Goal: Communication & Community: Answer question/provide support

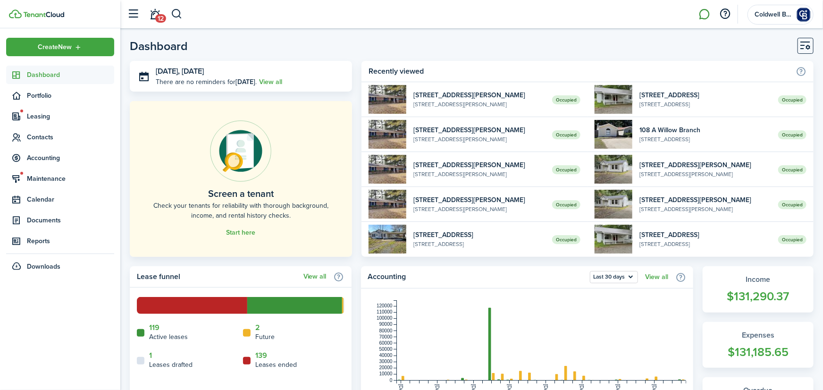
click at [703, 12] on link at bounding box center [704, 14] width 18 height 24
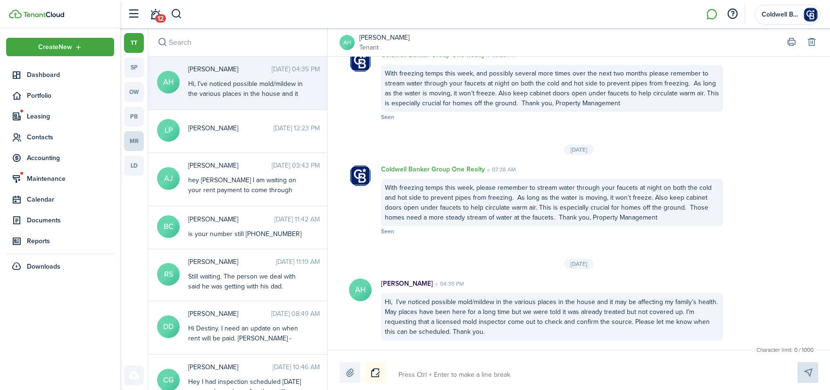
click at [136, 139] on link "mr" at bounding box center [134, 141] width 20 height 20
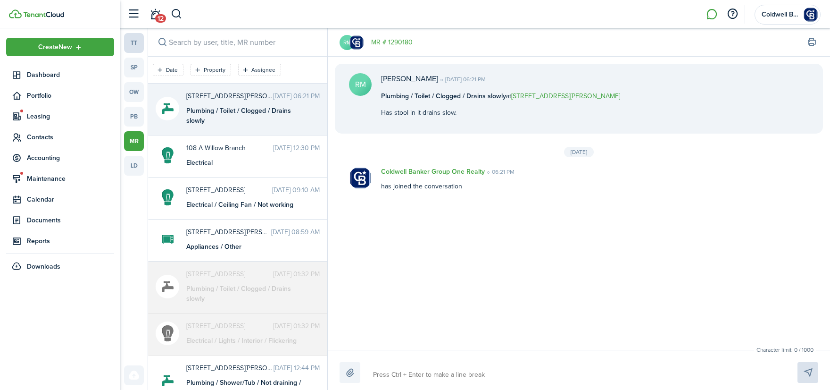
click at [138, 42] on link "tt" at bounding box center [134, 43] width 20 height 20
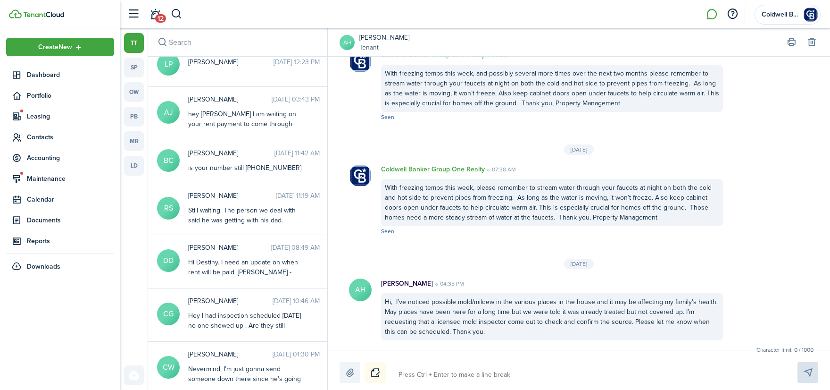
scroll to position [109, 0]
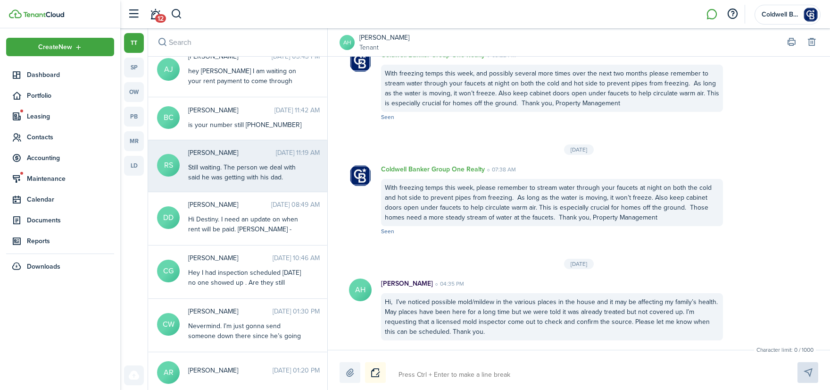
click at [240, 163] on div "Still waiting. The person we deal with said he was getting with his dad." at bounding box center [247, 172] width 118 height 20
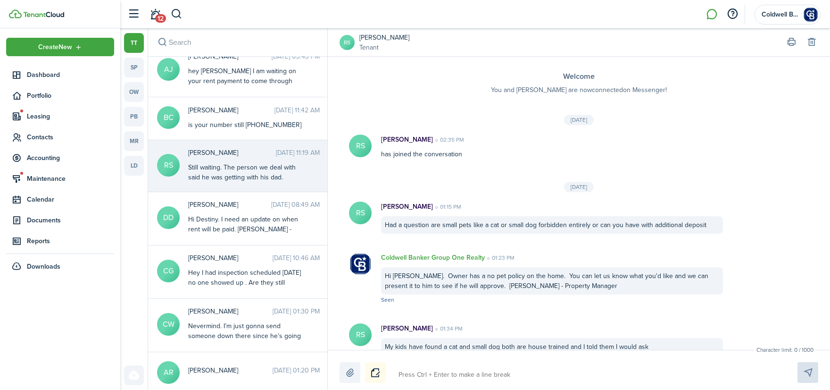
scroll to position [323, 0]
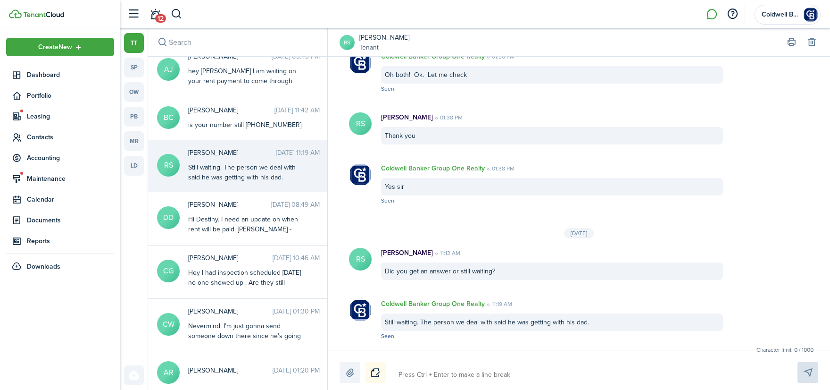
click at [443, 373] on textarea at bounding box center [587, 375] width 384 height 16
type textarea "R"
type textarea "Ro"
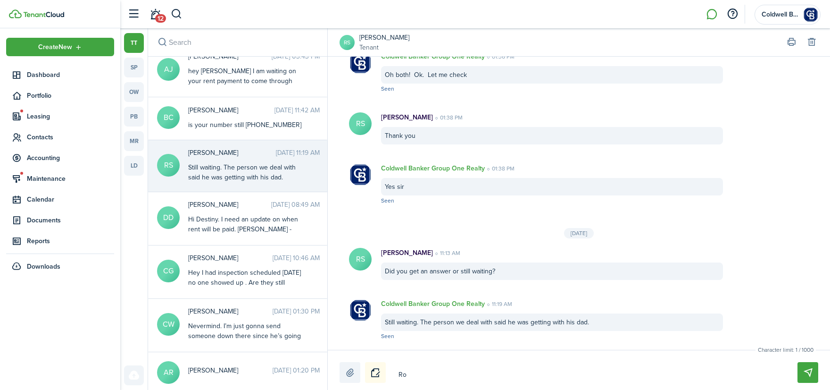
type textarea "[PERSON_NAME]"
type textarea "[PERSON_NAME]."
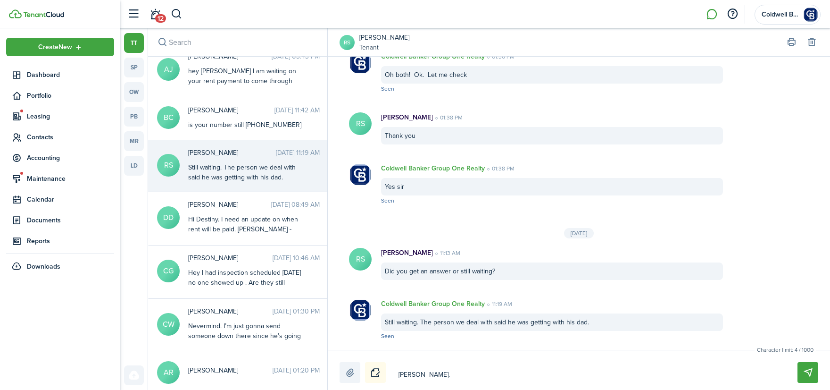
type textarea "[PERSON_NAME]."
type textarea "[PERSON_NAME]. I"
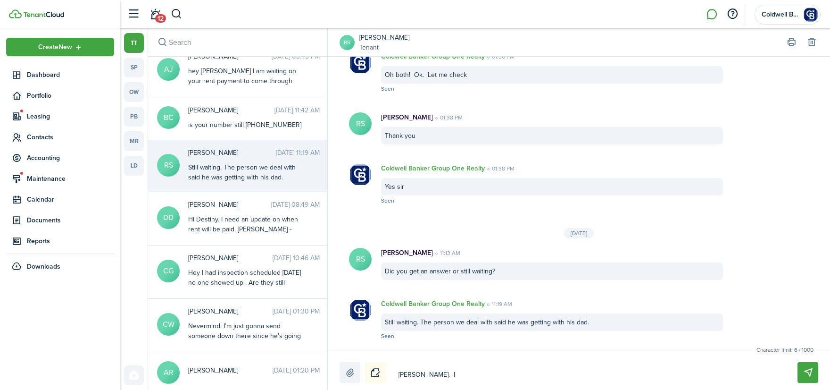
type textarea "[PERSON_NAME]. I"
type textarea "[PERSON_NAME]. I t"
type textarea "[PERSON_NAME]. I te"
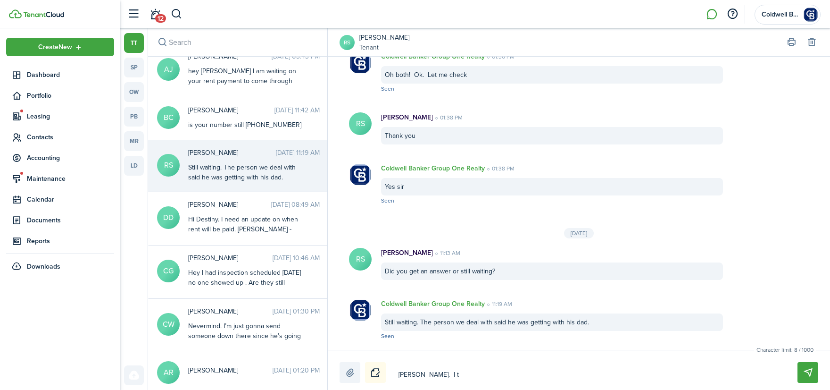
type textarea "[PERSON_NAME]. I te"
type textarea "[PERSON_NAME]. I tex"
type textarea "[PERSON_NAME]. I text"
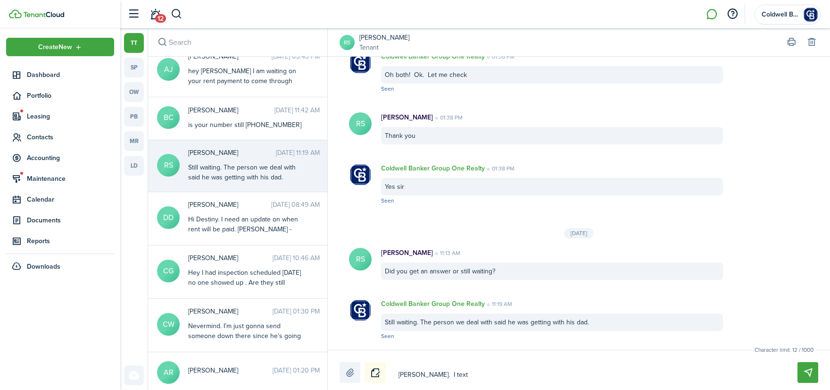
type textarea "[PERSON_NAME]. I text"
type textarea "[PERSON_NAME]. I text h"
type textarea "[PERSON_NAME]. I text hi"
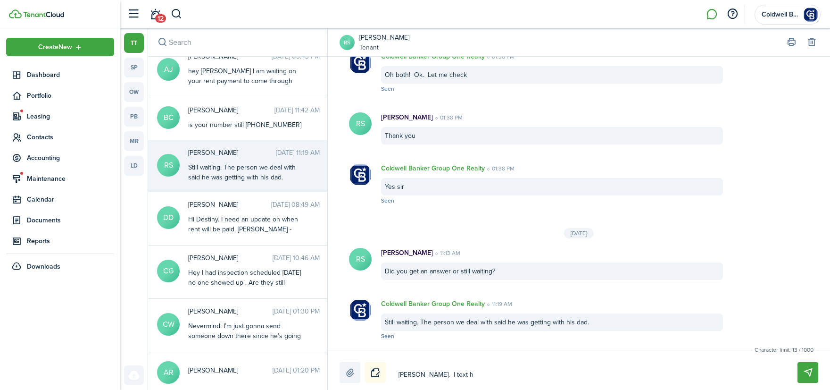
type textarea "[PERSON_NAME]. I text hi"
type textarea "[PERSON_NAME]. I text him"
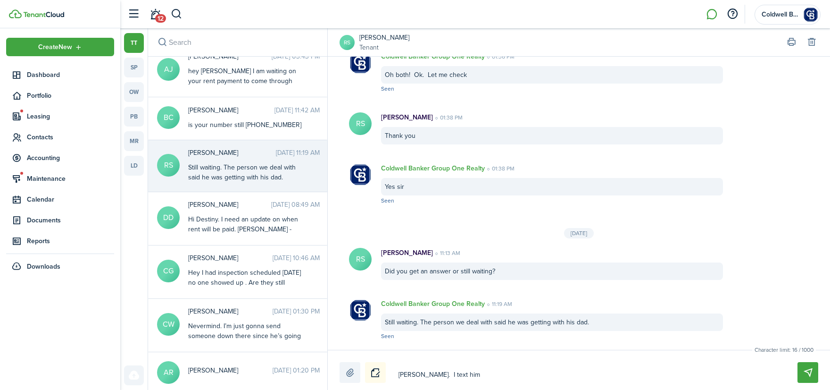
type textarea "[PERSON_NAME]. I text him a"
type textarea "[PERSON_NAME]. I text him ag"
type textarea "[PERSON_NAME]. I text him aga"
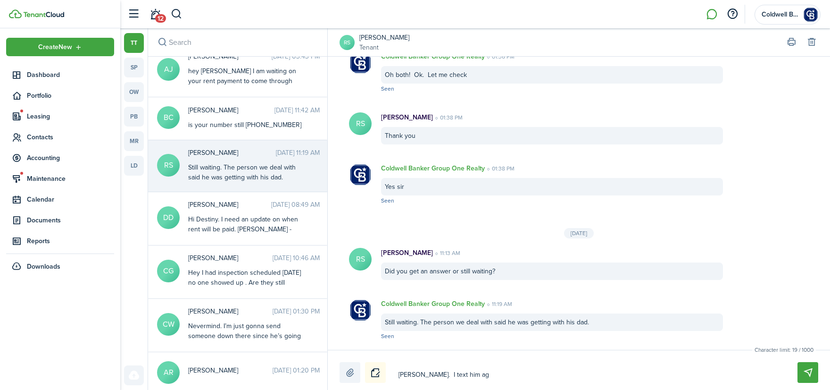
type textarea "[PERSON_NAME]. I text him aga"
type textarea "[PERSON_NAME]. I text him agai"
type textarea "[PERSON_NAME]. I text him again"
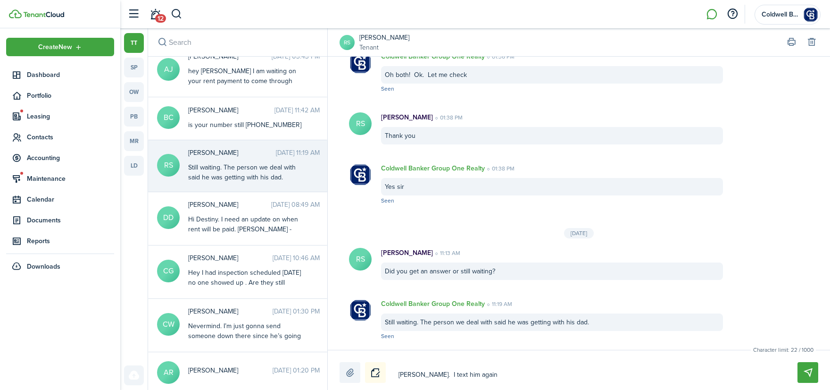
type textarea "[PERSON_NAME]. I text him again"
type textarea "[PERSON_NAME]. I text him again a"
type textarea "[PERSON_NAME]. I text him again an"
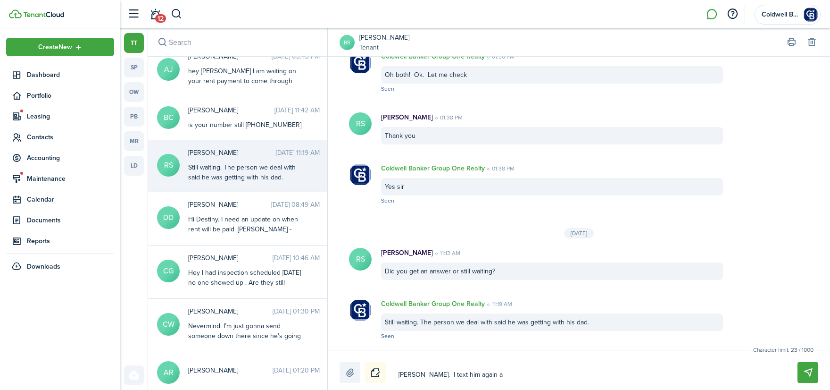
type textarea "[PERSON_NAME]. I text him again an"
type textarea "[PERSON_NAME]. I text him again and"
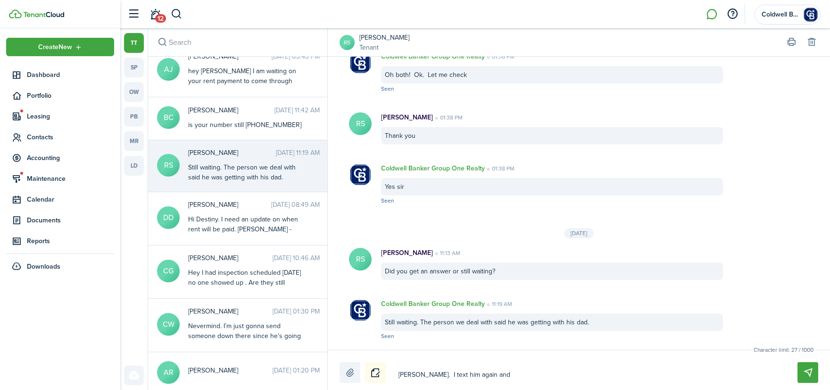
type textarea "[PERSON_NAME]. I text him again and h"
type textarea "[PERSON_NAME]. I text him again and he"
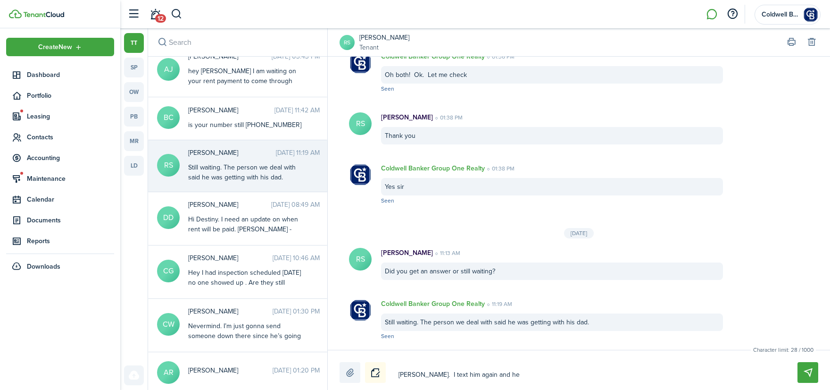
type textarea "[PERSON_NAME]. I text him again and he"
type textarea "[PERSON_NAME]. I text him again and he s"
type textarea "[PERSON_NAME]. I text him again and he sa"
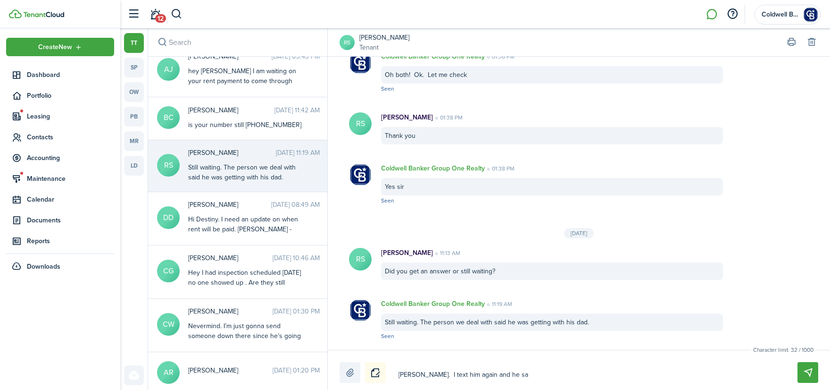
type textarea "[PERSON_NAME]. I text him again and he sai"
type textarea "[PERSON_NAME]. I text him again and he said"
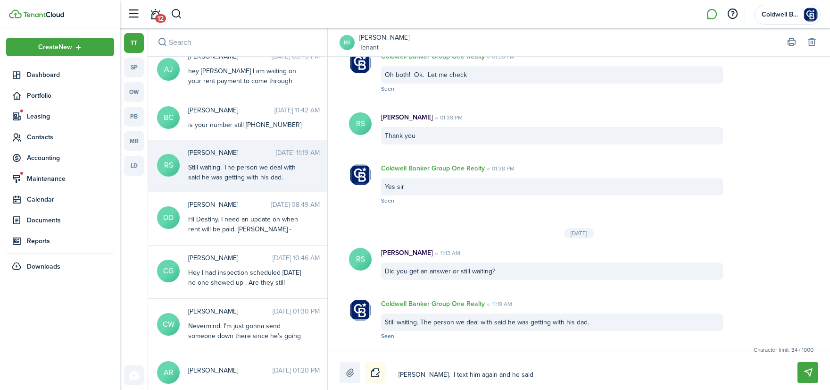
type textarea "[PERSON_NAME]. I text him again and he said"
type textarea "[PERSON_NAME]. I text him again and he said s"
type textarea "[PERSON_NAME]. I text him again and he said so"
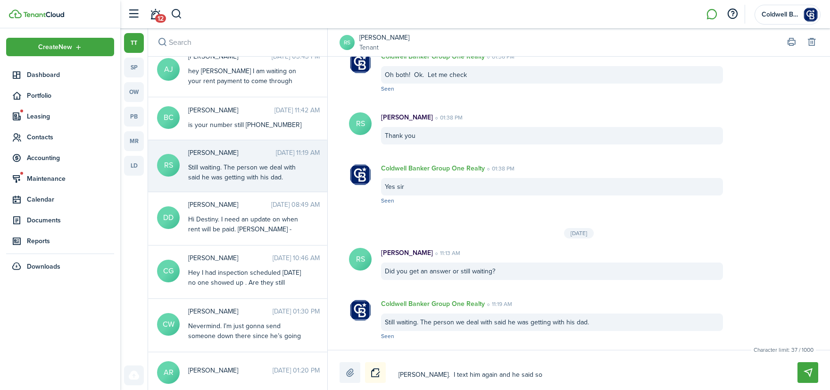
type textarea "[PERSON_NAME]. I text him again and he said sor"
type textarea "[PERSON_NAME]. I text him again and he said sorr"
type textarea "[PERSON_NAME]. I text him again and he said sorry"
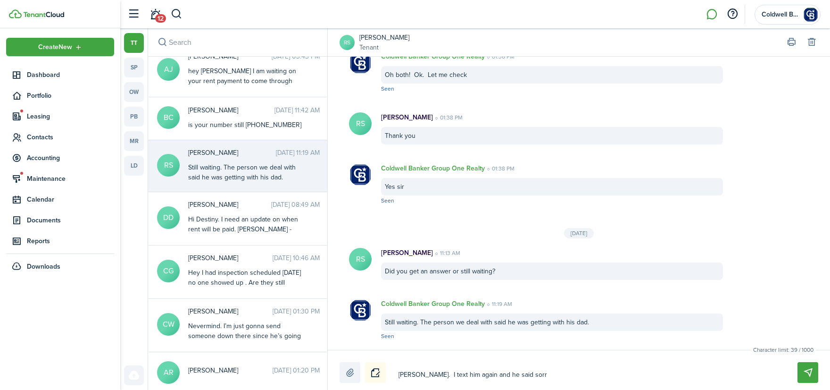
type textarea "[PERSON_NAME]. I text him again and he said sorry"
type textarea "[PERSON_NAME]. I text him again and he said sorry,"
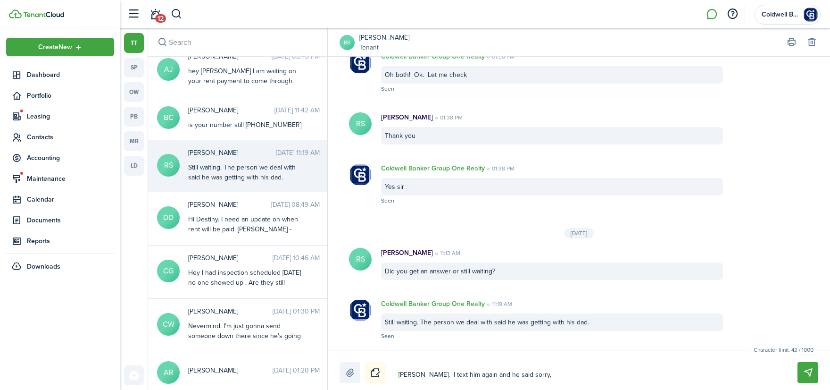
type textarea "[PERSON_NAME]. I text him again and he said sorry, h"
type textarea "[PERSON_NAME]. I text him again and he said sorry, he"
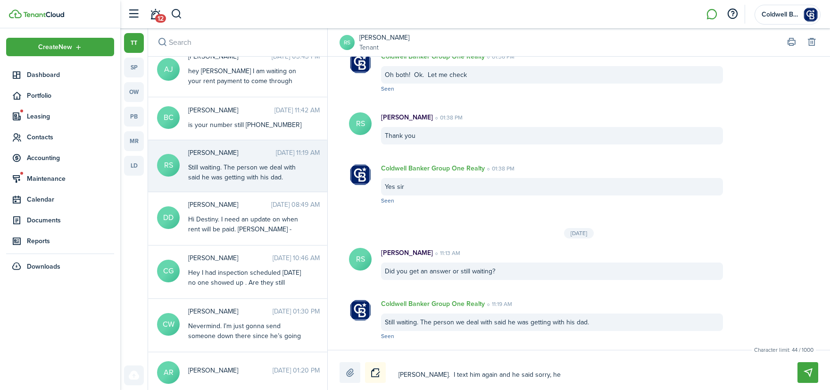
type textarea "[PERSON_NAME]. I text him again and he said sorry, he"
type textarea "[PERSON_NAME]. I text him again and he said sorry, he f"
type textarea "[PERSON_NAME]. I text him again and he said sorry, he fo"
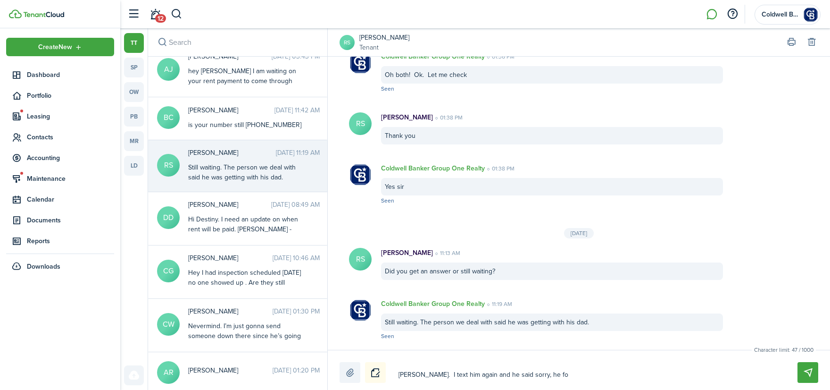
type textarea "[PERSON_NAME]. I text him again and he said sorry, he for"
type textarea "[PERSON_NAME]. I text him again and he said sorry, he forg"
type textarea "[PERSON_NAME]. I text him again and he said sorry, he forgo"
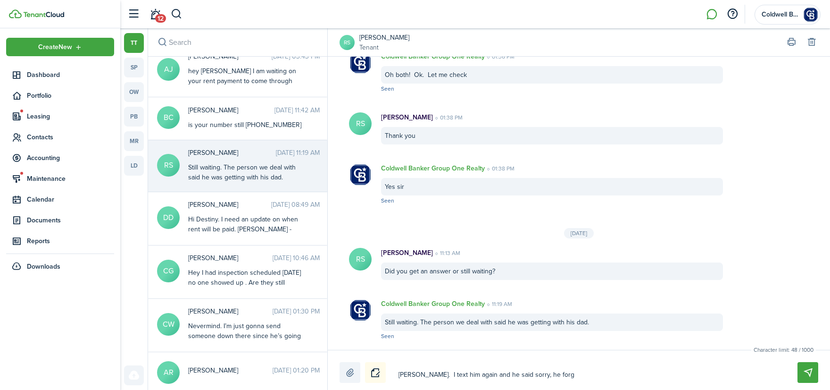
type textarea "[PERSON_NAME]. I text him again and he said sorry, he forgo"
type textarea "[PERSON_NAME]. I text him again and he said sorry, he forgot"
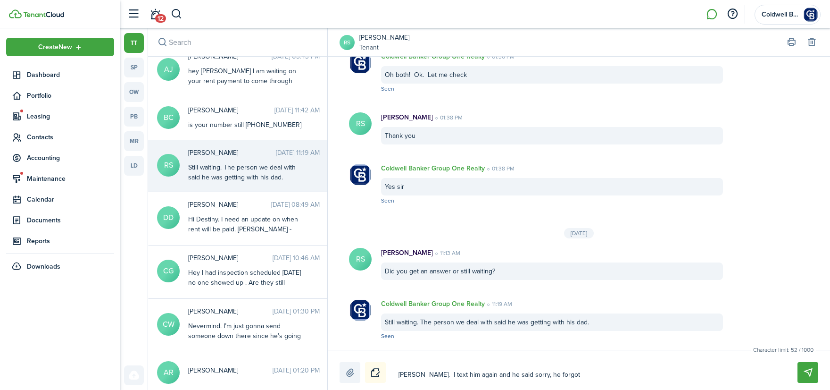
type textarea "[PERSON_NAME]. I text him again and he said sorry, he forgot t"
type textarea "[PERSON_NAME]. I text him again and he said sorry, he forgot to"
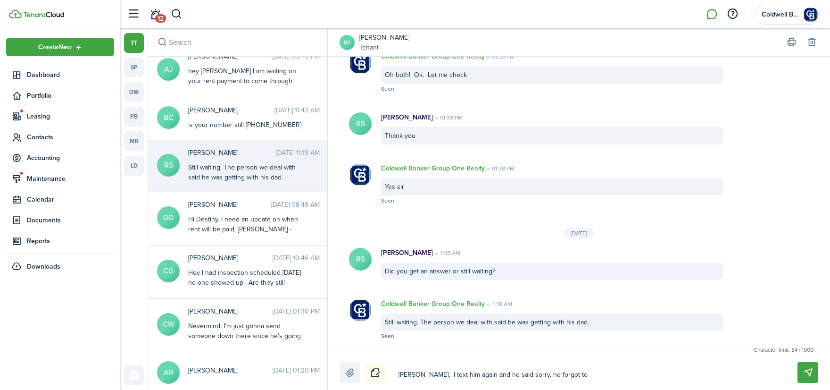
type textarea "[PERSON_NAME]. I text him again and he said sorry, he forgot to"
type textarea "[PERSON_NAME]. I text him again and he said sorry, he forgot to g"
type textarea "[PERSON_NAME]. I text him again and he said sorry, he forgot to ge"
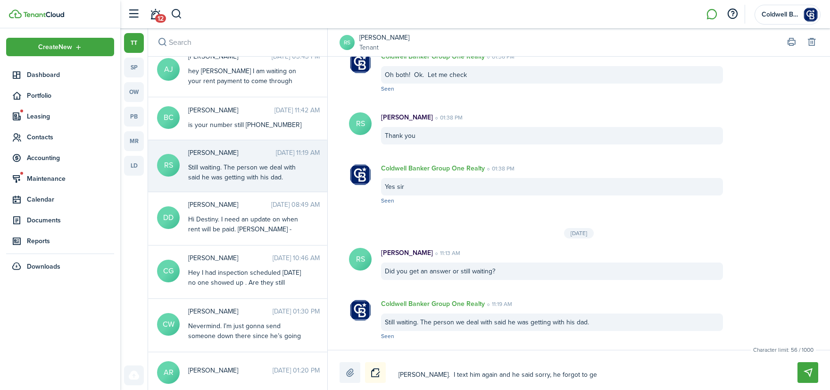
type textarea "[PERSON_NAME]. I text him again and he said sorry, he forgot to get"
type textarea "[PERSON_NAME]. I text him again and he said sorry, he forgot to get b"
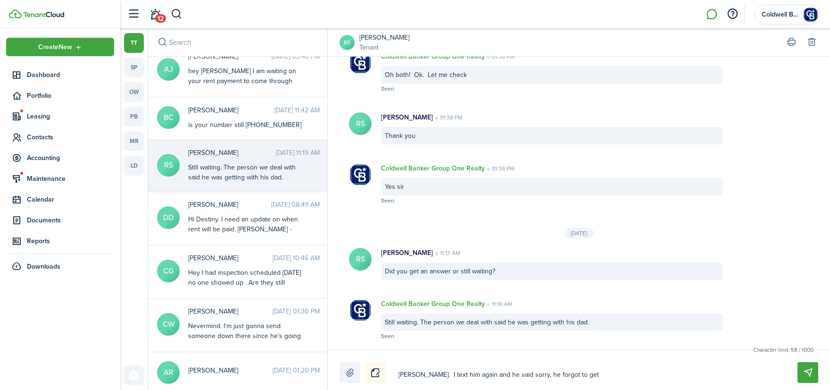
type textarea "[PERSON_NAME]. I text him again and he said sorry, he forgot to get b"
type textarea "[PERSON_NAME]. I text him again and he said sorry, he forgot to get ba"
type textarea "[PERSON_NAME]. I text him again and he said sorry, he forgot to get bac"
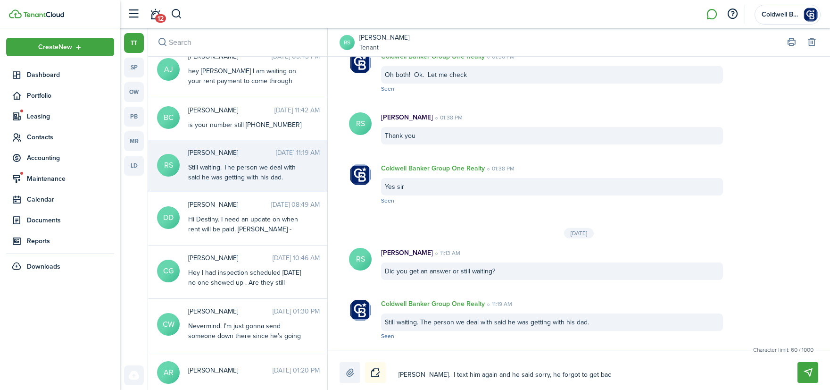
type textarea "[PERSON_NAME]. I text him again and he said sorry, he forgot to get back"
type textarea "[PERSON_NAME]. I text him again and he said sorry, he forgot to get back w"
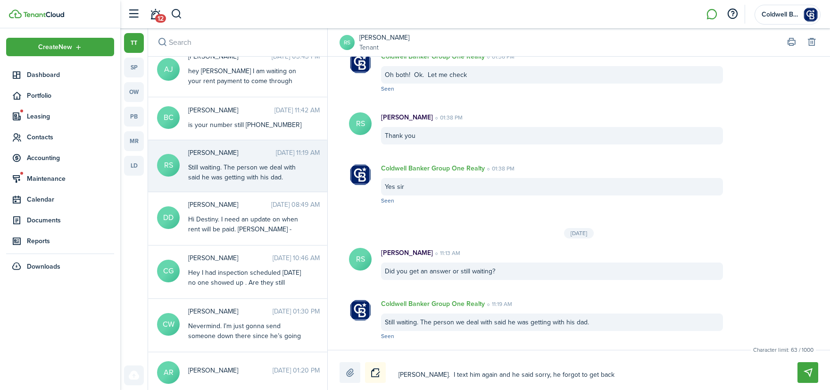
type textarea "[PERSON_NAME]. I text him again and he said sorry, he forgot to get back w"
type textarea "[PERSON_NAME]. I text him again and he said sorry, he forgot to get back wi"
type textarea "[PERSON_NAME]. I text him again and he said sorry, he forgot to get back wit"
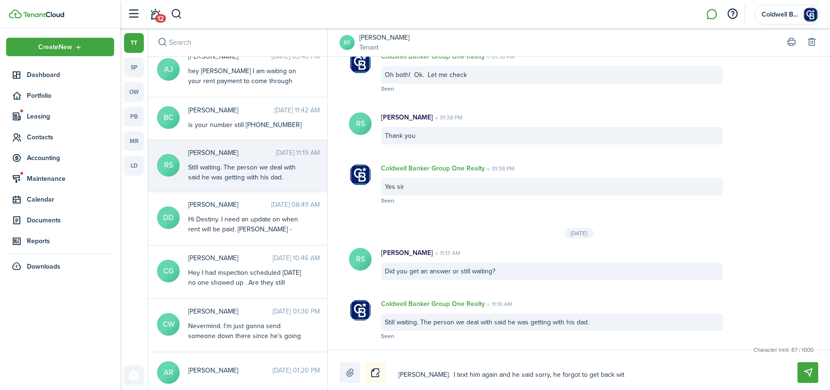
type textarea "[PERSON_NAME]. I text him again and he said sorry, he forgot to get back with"
type textarea "[PERSON_NAME]. I text him again and he said sorry, he forgot to get back with m"
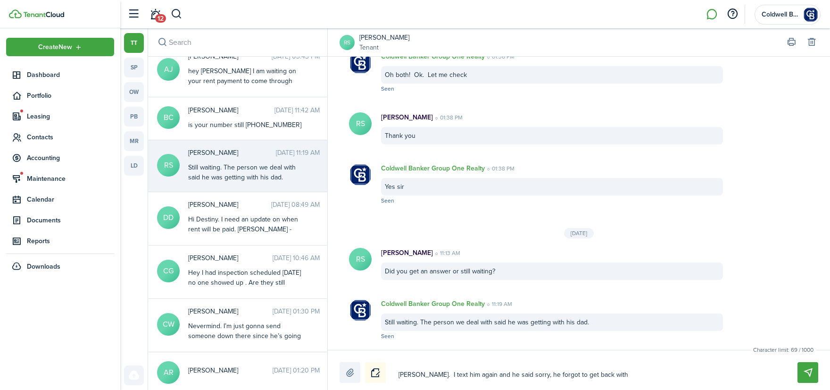
type textarea "[PERSON_NAME]. I text him again and he said sorry, he forgot to get back with m"
type textarea "[PERSON_NAME]. I text him again and he said sorry, he forgot to get back with me"
type textarea "[PERSON_NAME]. I text him again and he said sorry, he forgot to get back with m…"
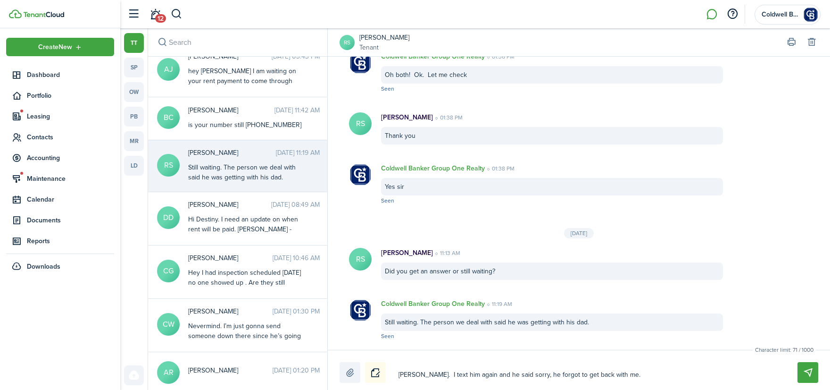
type textarea "[PERSON_NAME]. I text him again and he said sorry, he forgot to get back with m…"
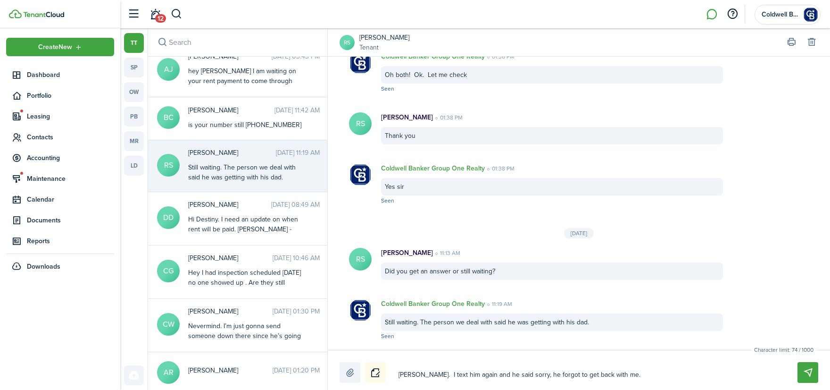
type textarea "[PERSON_NAME]. I text him again and he said sorry, he forgot to get back with m…"
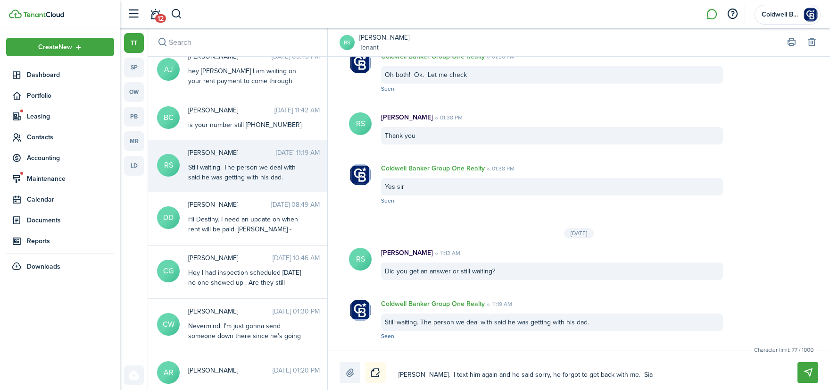
type textarea "[PERSON_NAME]. I text him again and he said sorry, he forgot to get back with m…"
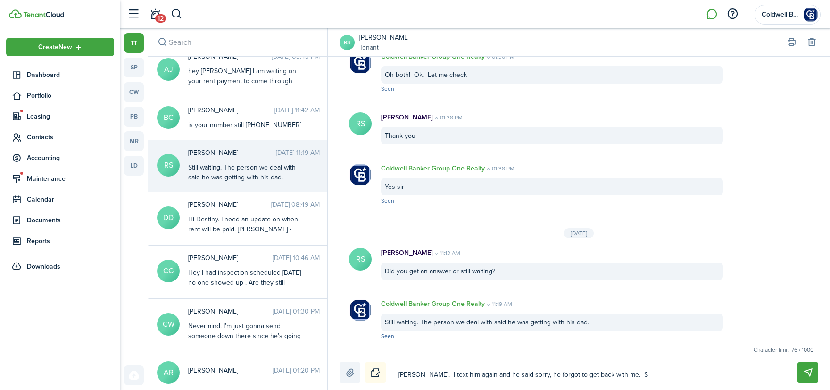
type textarea "[PERSON_NAME]. I text him again and he said sorry, he forgot to get back with m…"
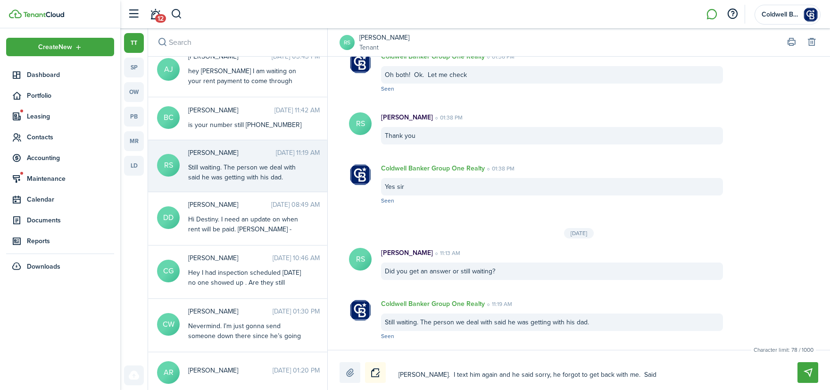
type textarea "[PERSON_NAME]. I text him again and he said sorry, he forgot to get back with m…"
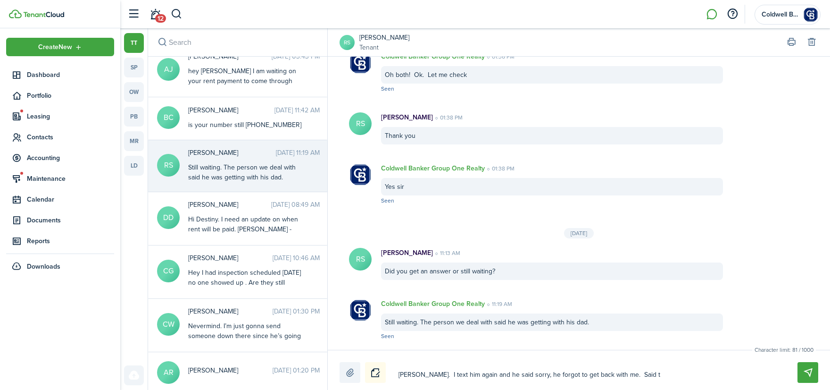
type textarea "[PERSON_NAME]. I text him again and he said sorry, he forgot to get back with m…"
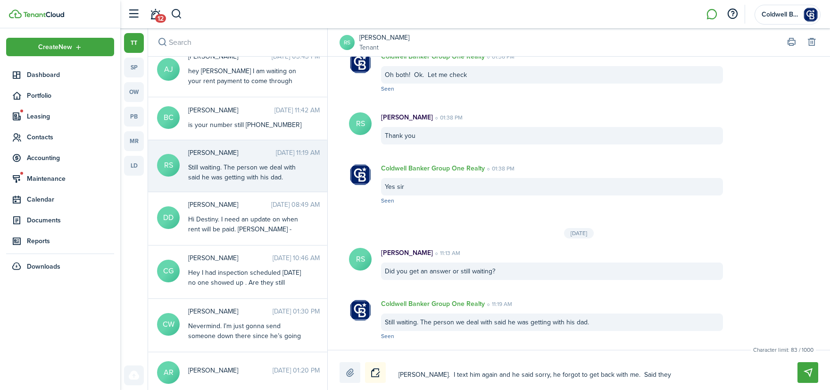
type textarea "[PERSON_NAME]. I text him again and he said sorry, he forgot to get back with m…"
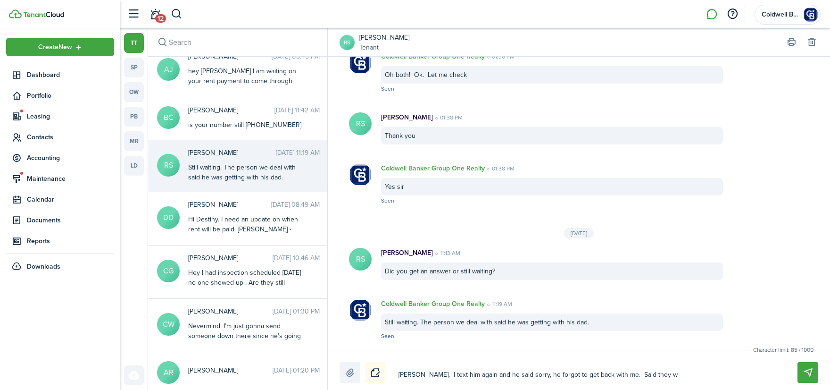
type textarea "[PERSON_NAME]. I text him again and he said sorry, he forgot to get back with m…"
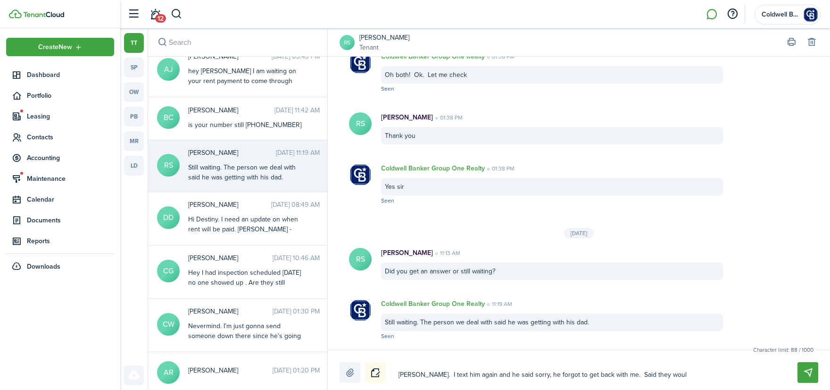
type textarea "[PERSON_NAME]. I text him again and he said sorry, he forgot to get back with m…"
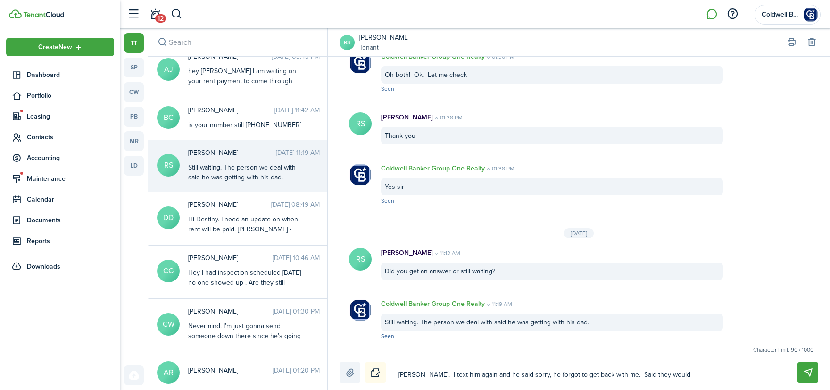
type textarea "[PERSON_NAME]. I text him again and he said sorry, he forgot to get back with m…"
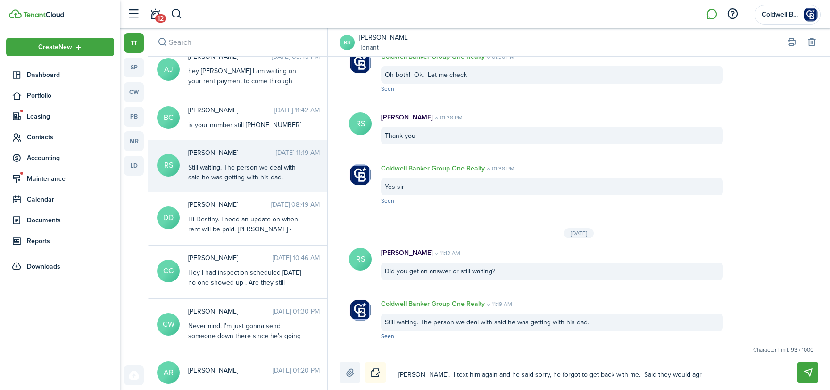
type textarea "[PERSON_NAME]. I text him again and he said sorry, he forgot to get back with m…"
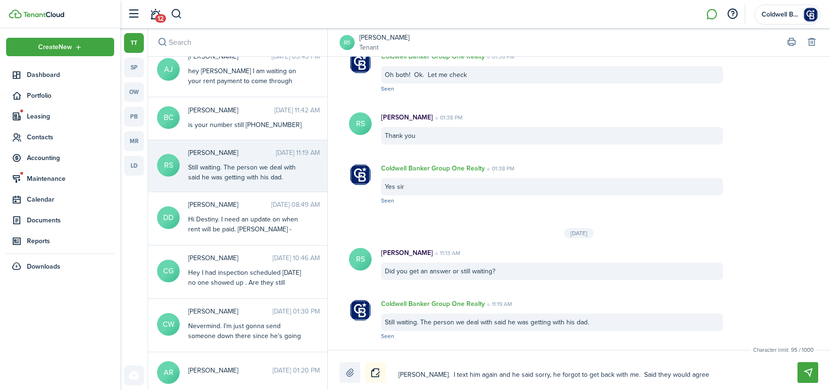
type textarea "[PERSON_NAME]. I text him again and he said sorry, he forgot to get back with m…"
click at [721, 373] on textarea "[PERSON_NAME]. I text him again and he said sorry, he forgot to get back with m…" at bounding box center [587, 375] width 384 height 16
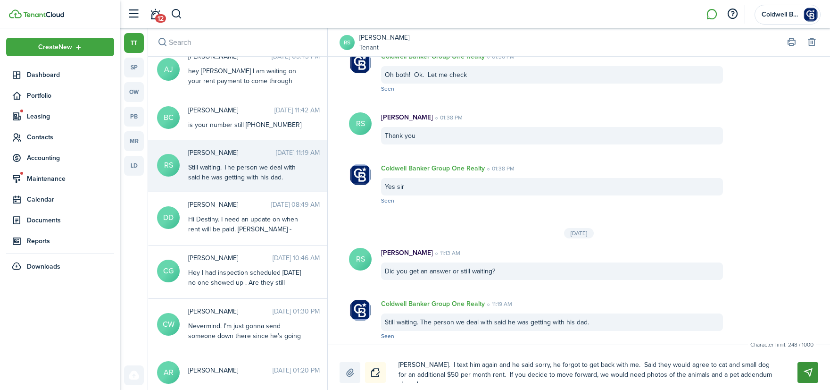
click at [811, 371] on button "Send" at bounding box center [808, 372] width 21 height 21
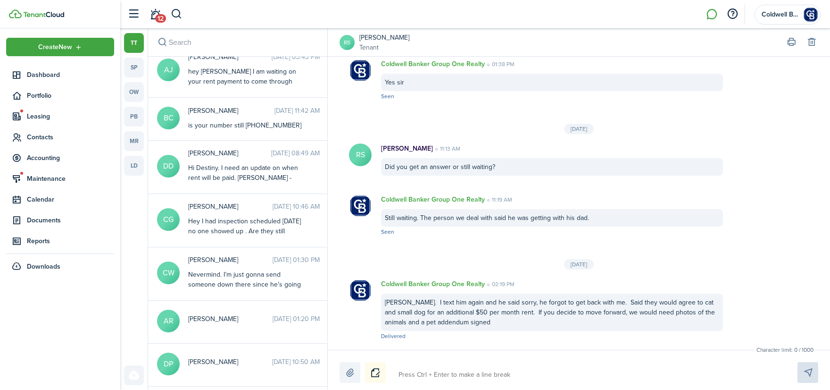
scroll to position [0, 0]
